Goal: Browse casually

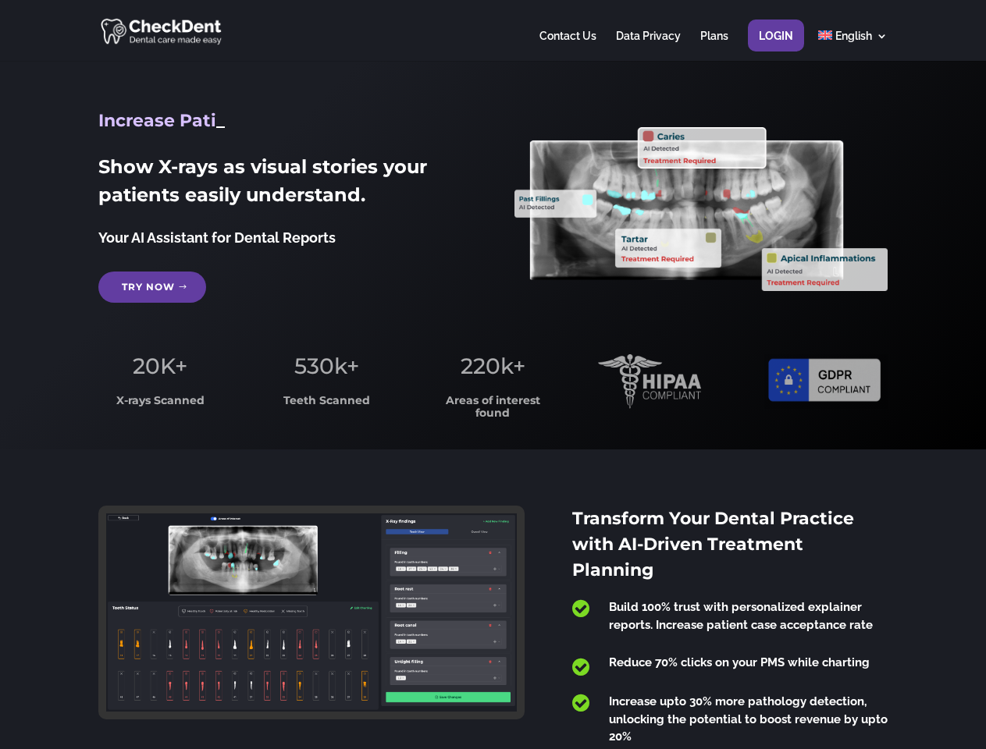
click at [492, 375] on span "220k+" at bounding box center [492, 366] width 65 height 27
click at [492, 30] on div at bounding box center [492, 30] width 788 height 61
click at [492, 375] on span "220k+" at bounding box center [492, 366] width 65 height 27
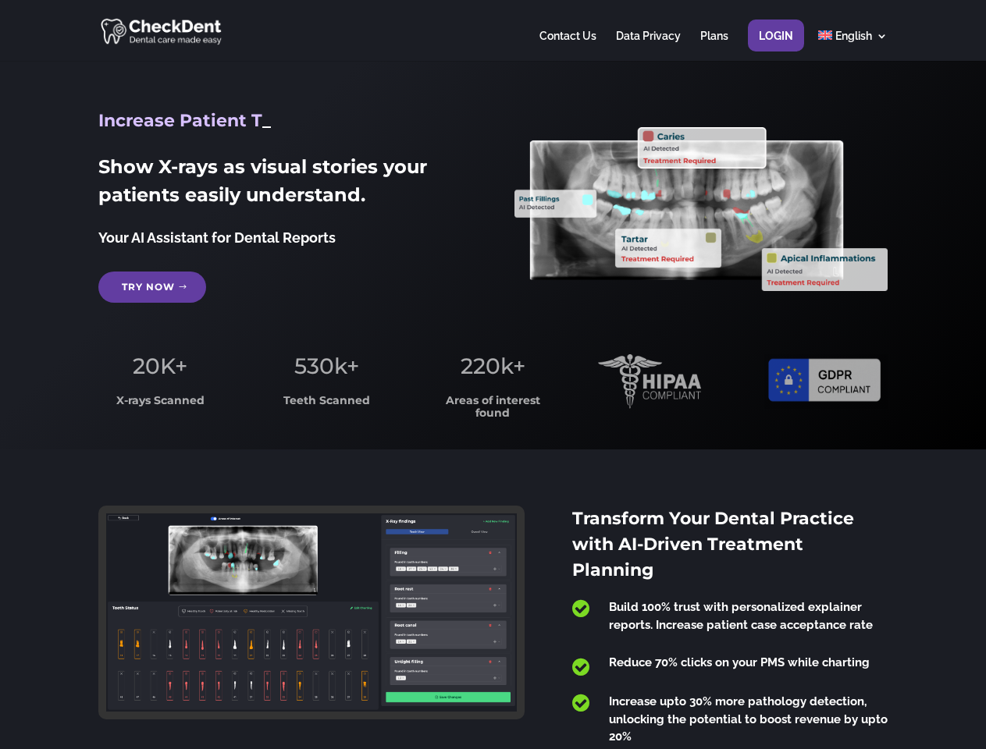
click at [492, 30] on div at bounding box center [492, 30] width 788 height 61
